Goal: Task Accomplishment & Management: Complete application form

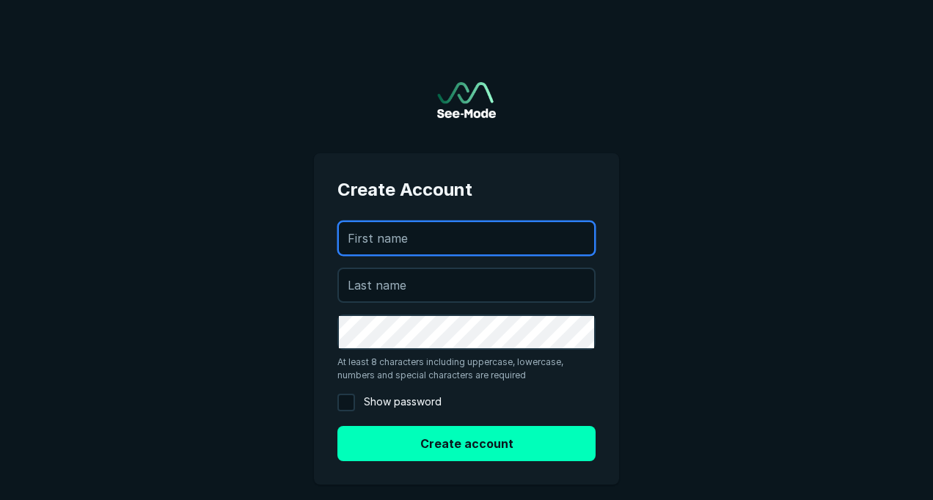
click at [445, 241] on input "text" at bounding box center [466, 238] width 255 height 32
type input "[PERSON_NAME]"
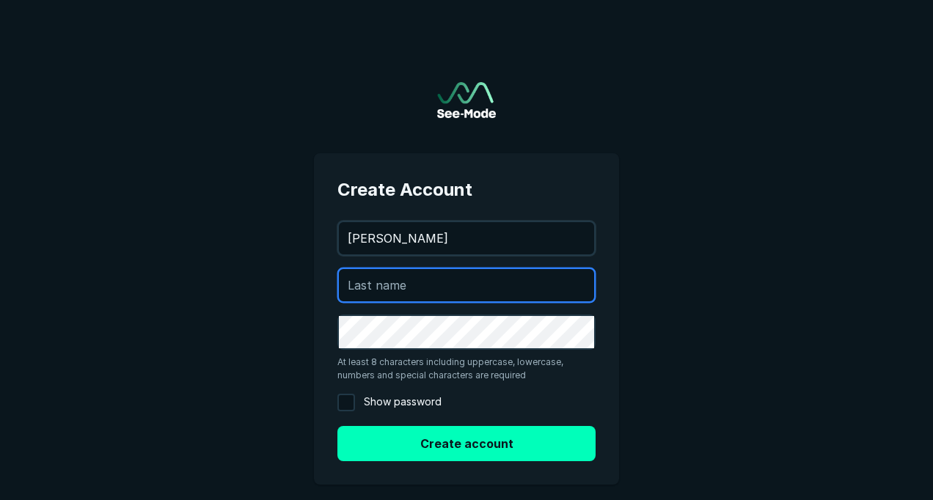
type input "MURDOCCO"
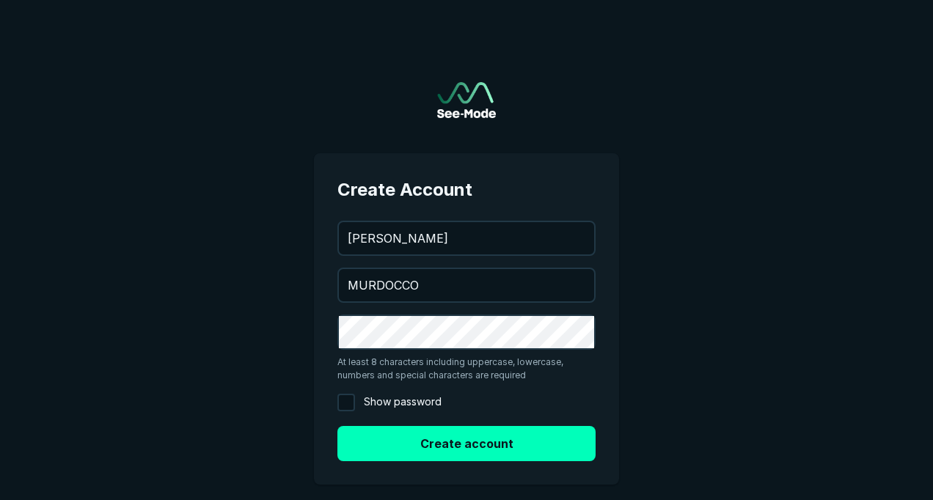
click at [748, 255] on main "Create Account [PERSON_NAME][EMAIL_ADDRESS][PERSON_NAME][DOMAIN_NAME] [PERSON_N…" at bounding box center [466, 286] width 933 height 573
click at [349, 400] on input "Show password" at bounding box center [346, 403] width 18 height 18
checkbox input "true"
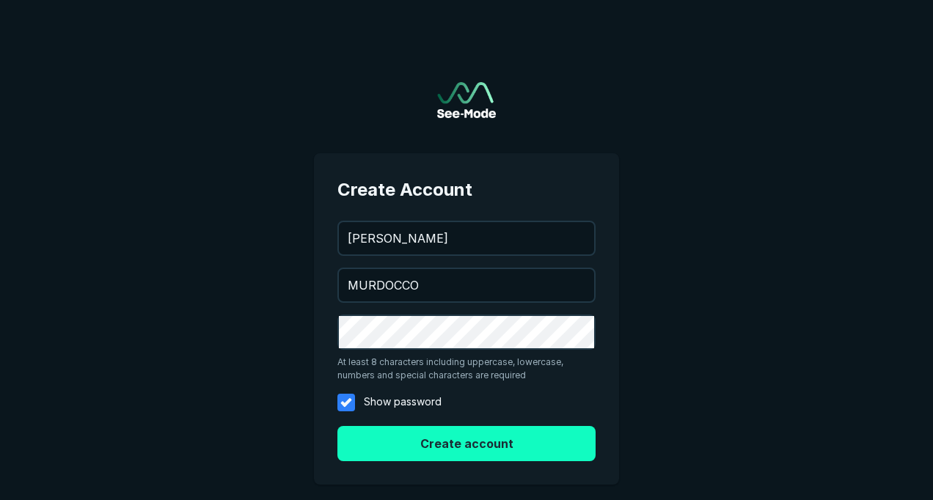
click at [464, 444] on button "Create account" at bounding box center [466, 443] width 258 height 35
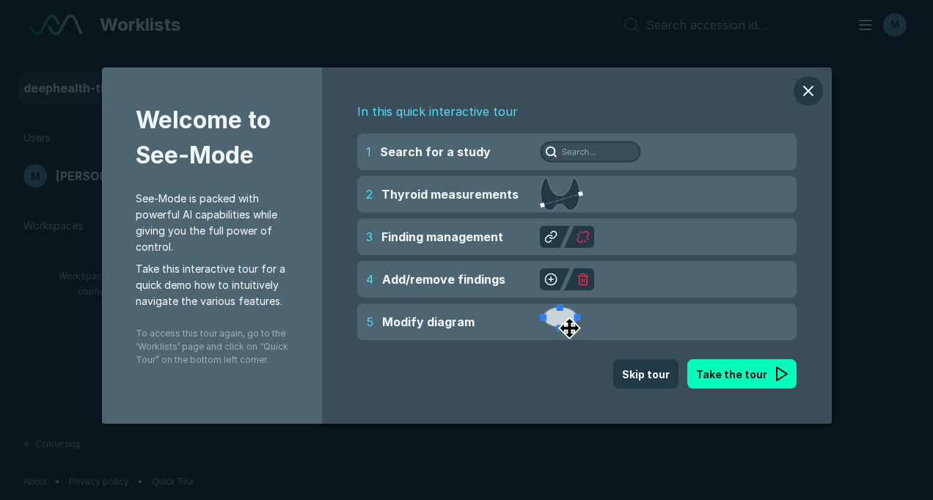
scroll to position [3646, 4727]
click at [813, 83] on button "modal" at bounding box center [808, 90] width 29 height 29
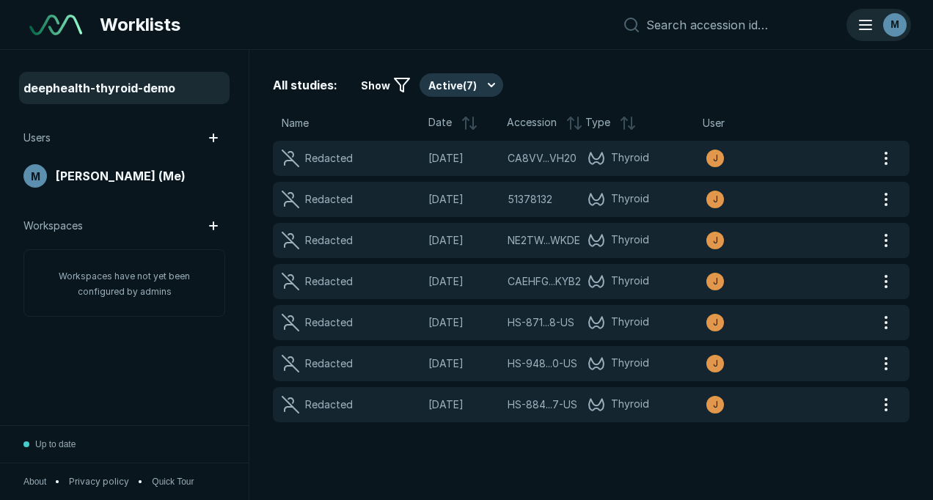
click at [895, 22] on span "M" at bounding box center [895, 24] width 9 height 15
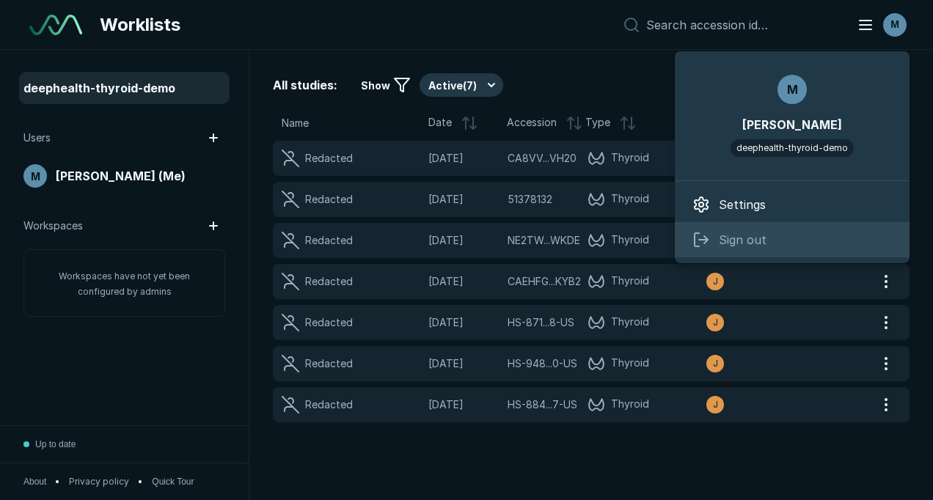
click at [732, 233] on span "Sign out" at bounding box center [743, 240] width 48 height 18
